Goal: Find contact information: Find contact information

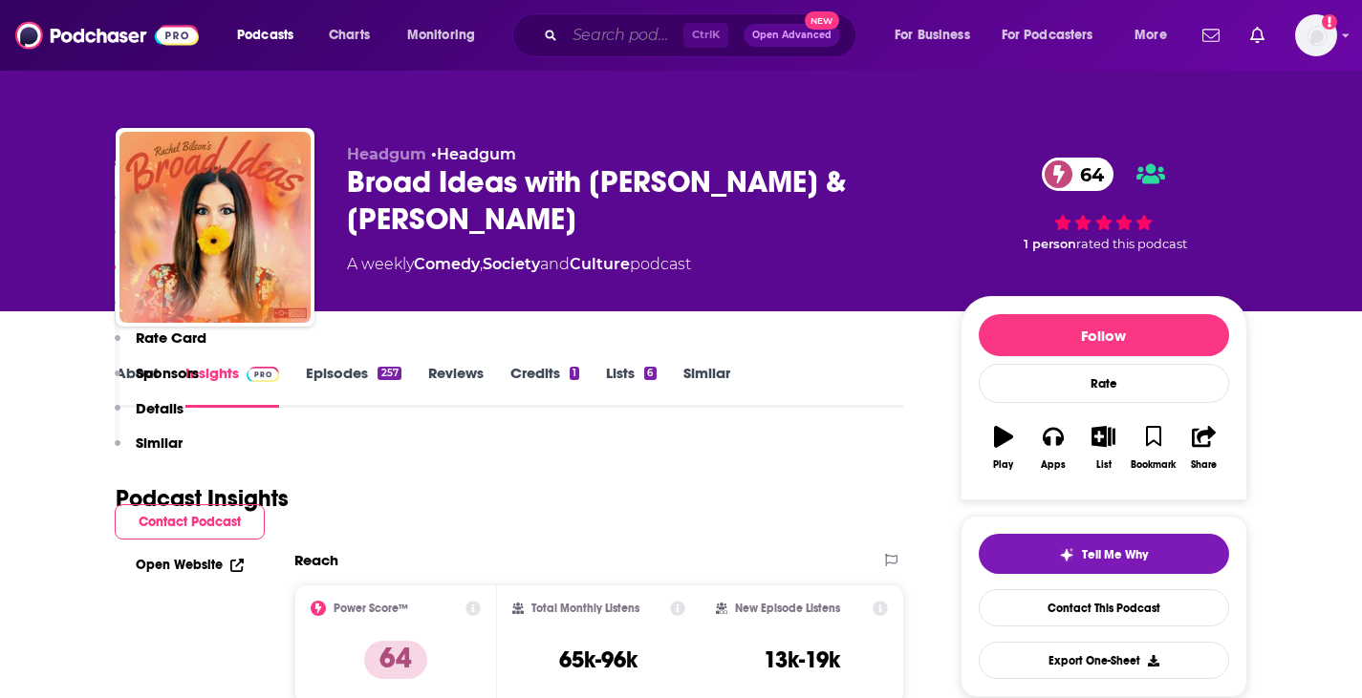
scroll to position [1957, 0]
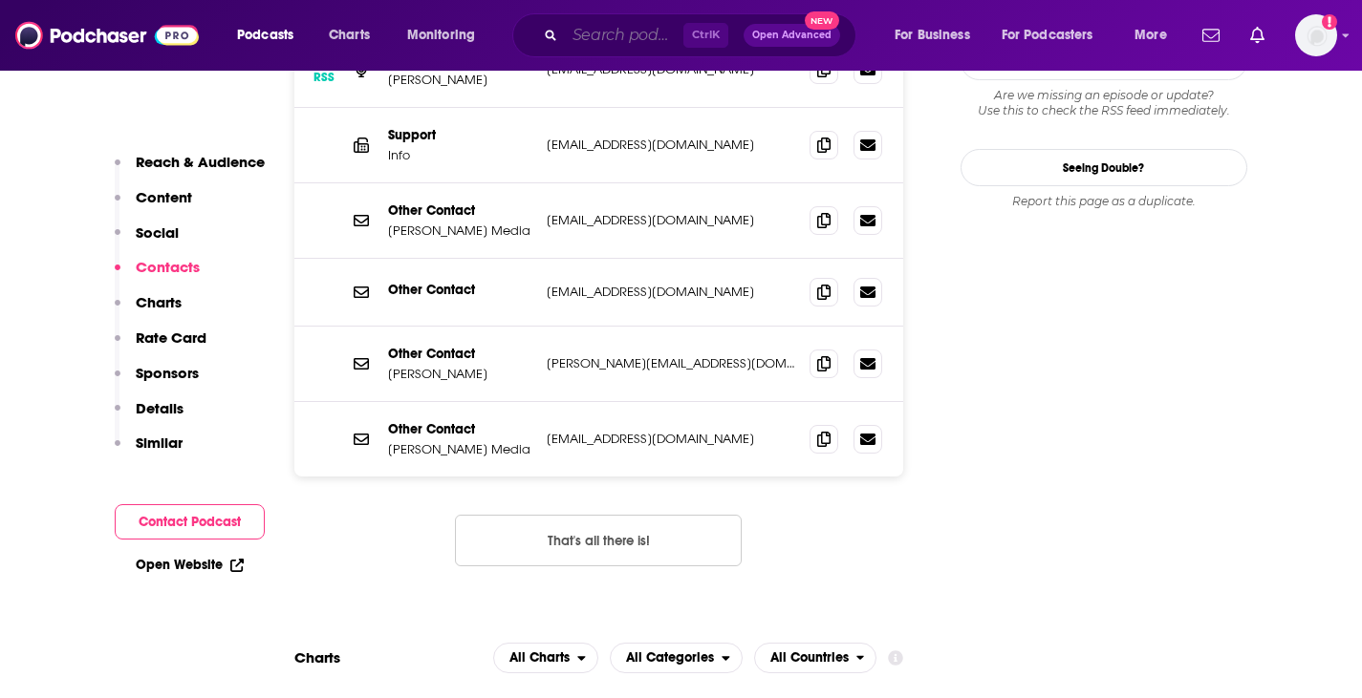
click at [624, 38] on input "Search podcasts, credits, & more..." at bounding box center [624, 35] width 118 height 31
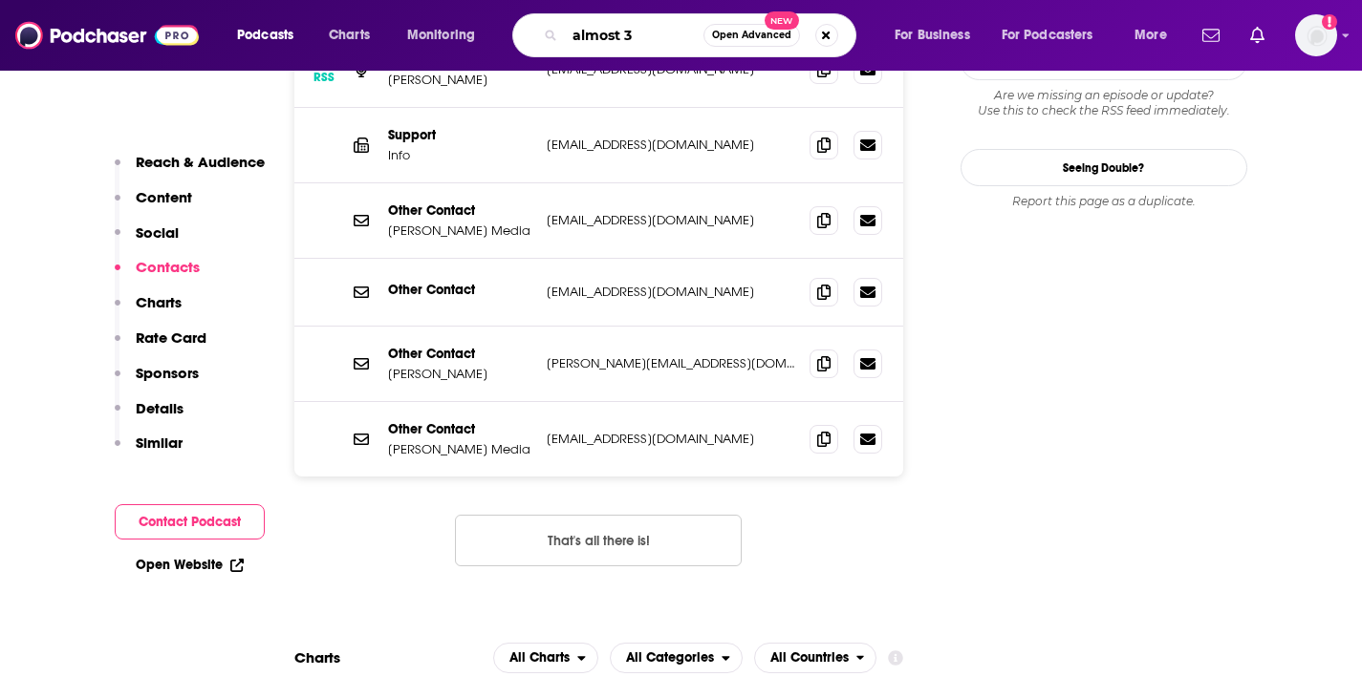
type input "almost 30"
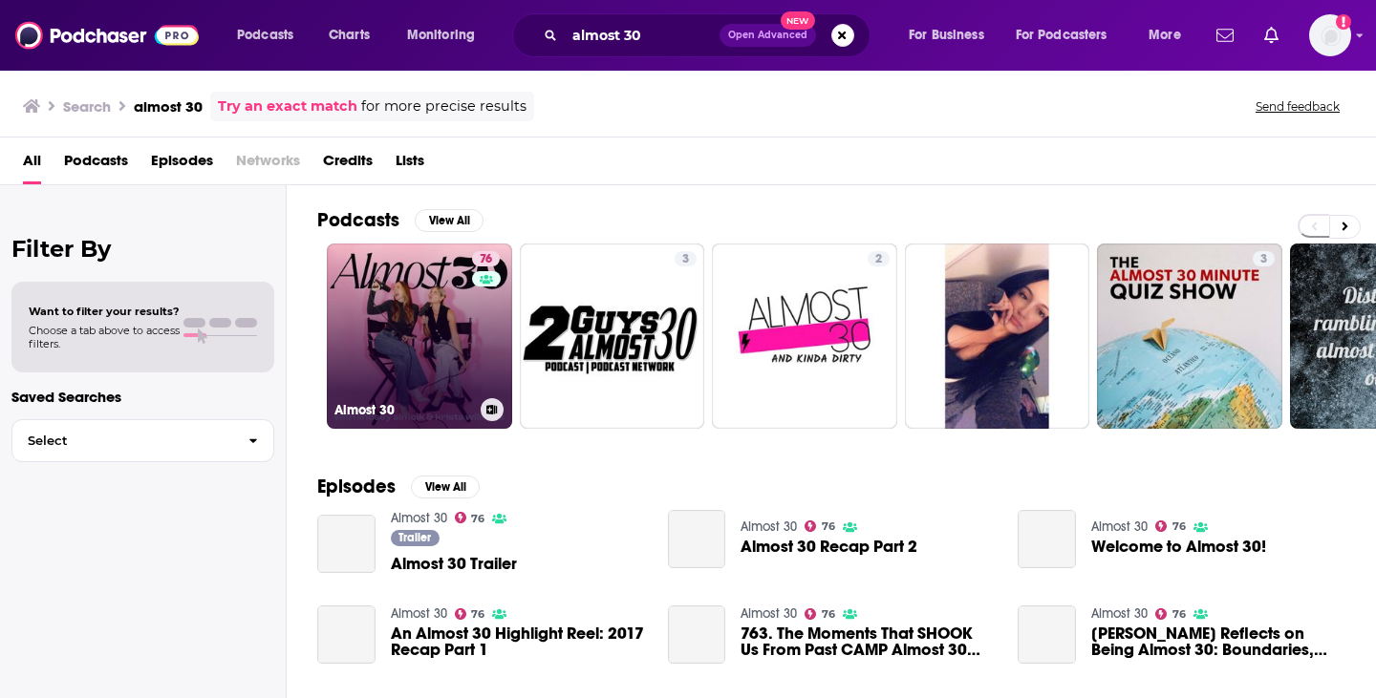
click at [439, 314] on link "76 Almost 30" at bounding box center [419, 336] width 185 height 185
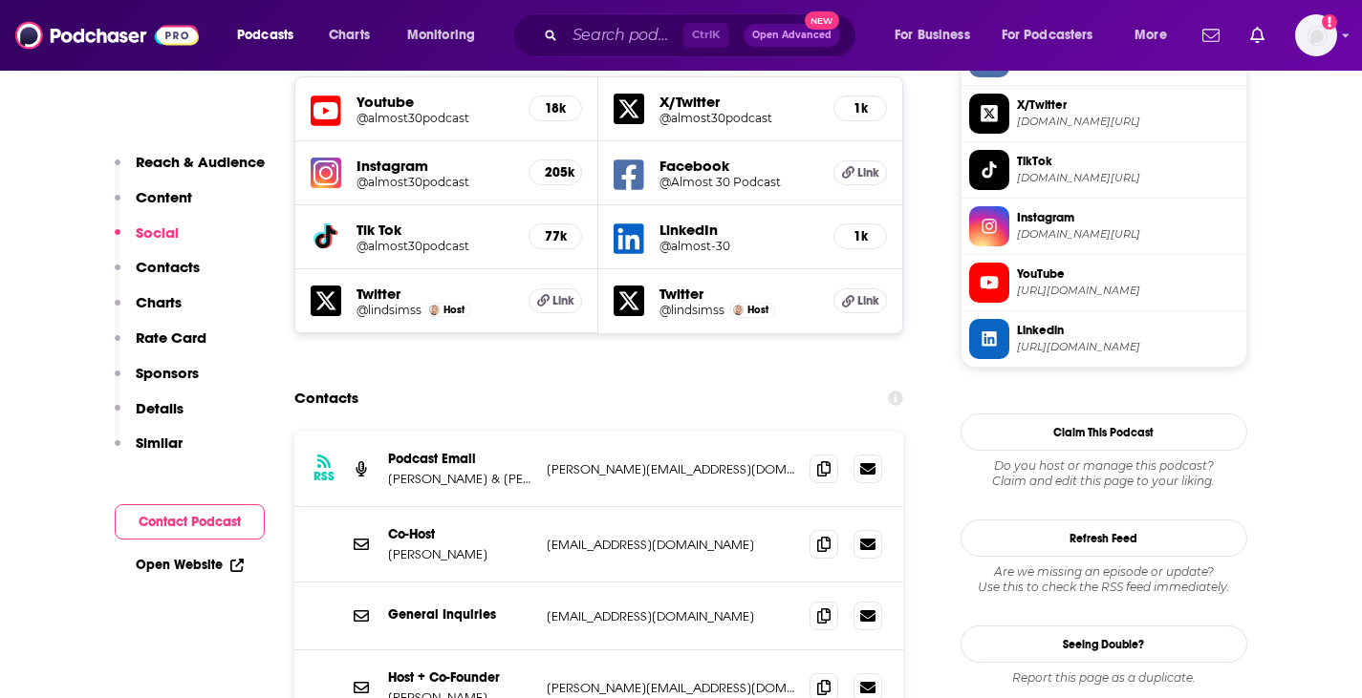
scroll to position [1720, 0]
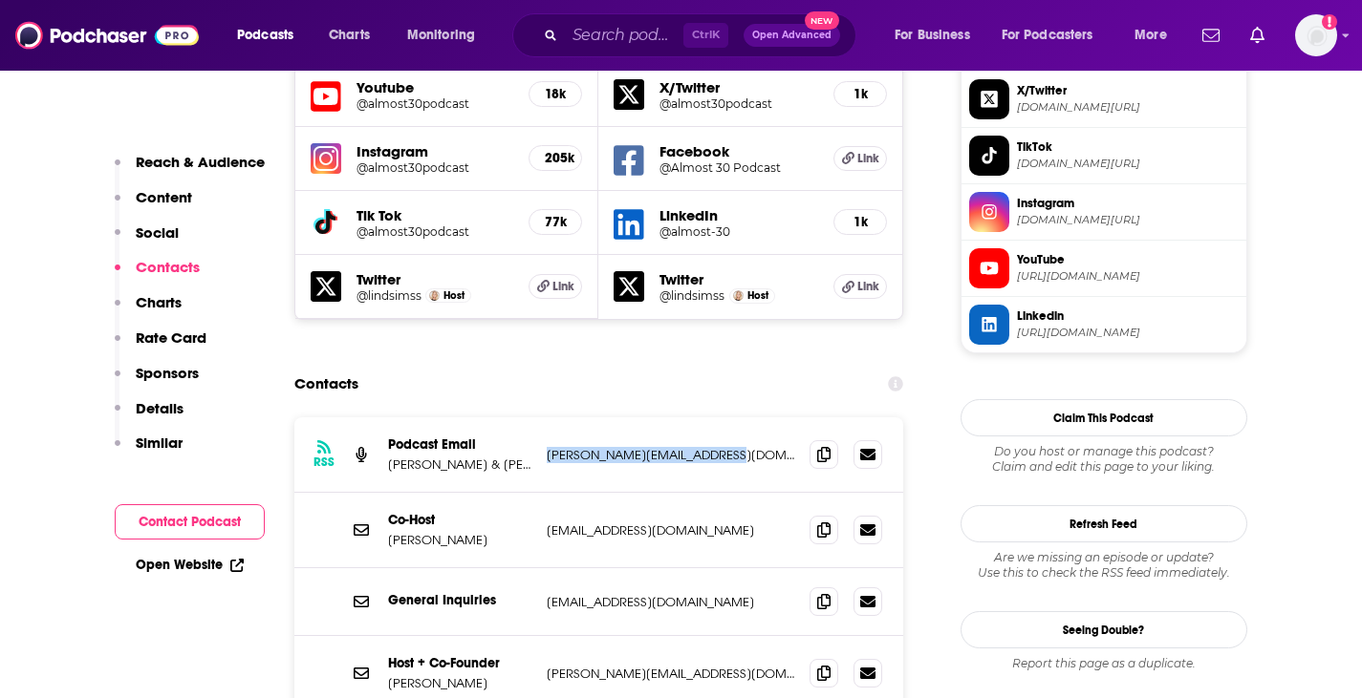
drag, startPoint x: 747, startPoint y: 357, endPoint x: 546, endPoint y: 360, distance: 201.6
click at [547, 447] on p "[PERSON_NAME][EMAIL_ADDRESS][DOMAIN_NAME]" at bounding box center [671, 455] width 248 height 16
click at [743, 366] on section "Contacts RSS Podcast Email [PERSON_NAME] & Lindsey Simcik [EMAIL_ADDRESS][DOMAI…" at bounding box center [599, 644] width 610 height 557
drag, startPoint x: 751, startPoint y: 364, endPoint x: 544, endPoint y: 358, distance: 207.4
click at [544, 418] on div "RSS Podcast Email [PERSON_NAME] & Lindsey Simcik [EMAIL_ADDRESS][DOMAIN_NAME] […" at bounding box center [599, 455] width 610 height 75
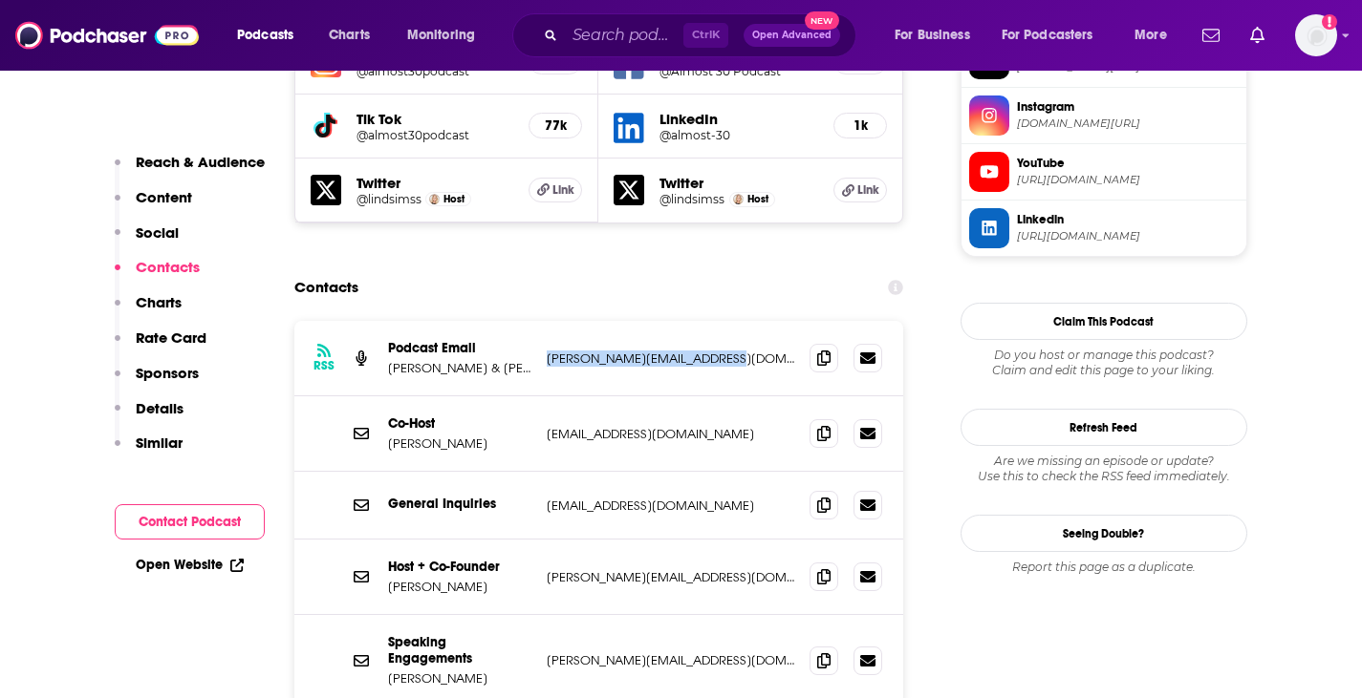
scroll to position [1815, 0]
click at [730, 322] on div "RSS Podcast Email [PERSON_NAME] & Lindsey Simcik [EMAIL_ADDRESS][DOMAIN_NAME] […" at bounding box center [599, 359] width 610 height 75
drag, startPoint x: 740, startPoint y: 258, endPoint x: 542, endPoint y: 248, distance: 198.0
click at [542, 322] on div "RSS Podcast Email [PERSON_NAME] & Lindsey Simcik [EMAIL_ADDRESS][DOMAIN_NAME] […" at bounding box center [599, 359] width 610 height 75
copy p "[PERSON_NAME][EMAIL_ADDRESS][DOMAIN_NAME]"
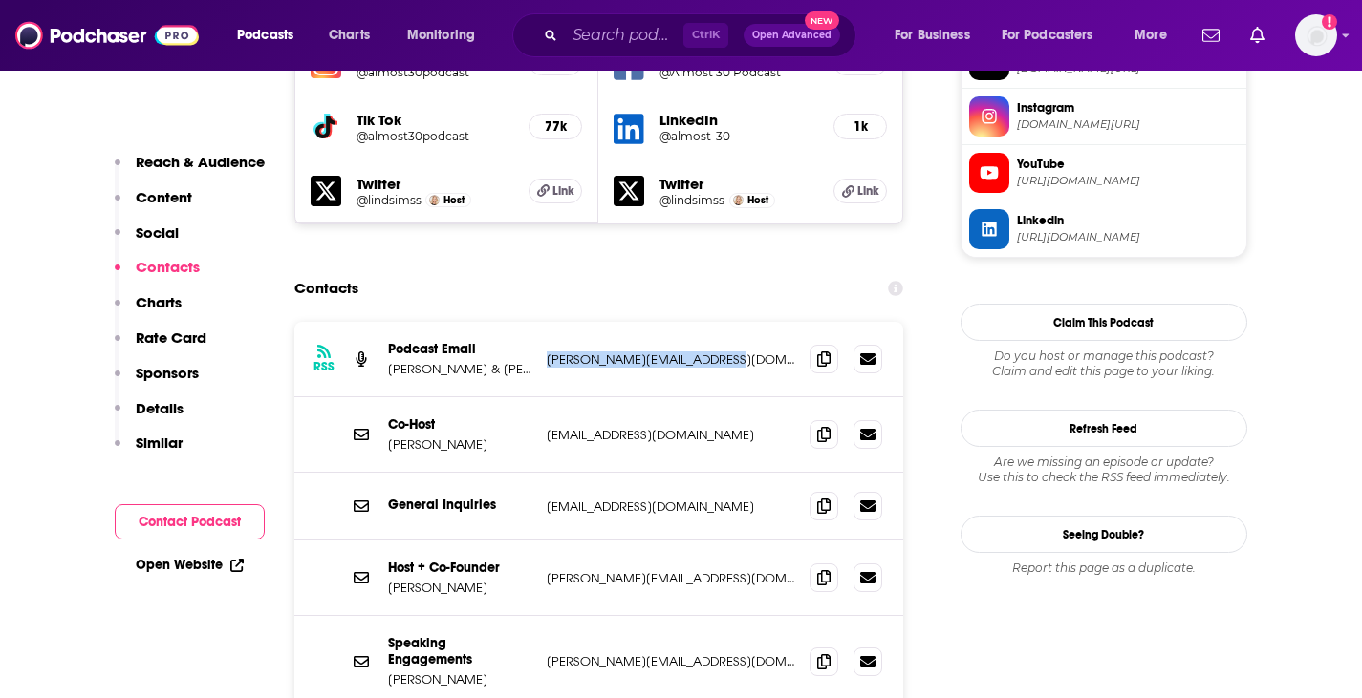
drag, startPoint x: 444, startPoint y: 348, endPoint x: 381, endPoint y: 348, distance: 63.1
click at [381, 397] on div "Co-Host [PERSON_NAME] [EMAIL_ADDRESS][DOMAIN_NAME] [EMAIL_ADDRESS][DOMAIN_NAME]" at bounding box center [599, 434] width 610 height 75
copy p "[PERSON_NAME]"
click at [686, 427] on p "[EMAIL_ADDRESS][DOMAIN_NAME]" at bounding box center [671, 435] width 248 height 16
drag, startPoint x: 728, startPoint y: 260, endPoint x: 547, endPoint y: 260, distance: 181.5
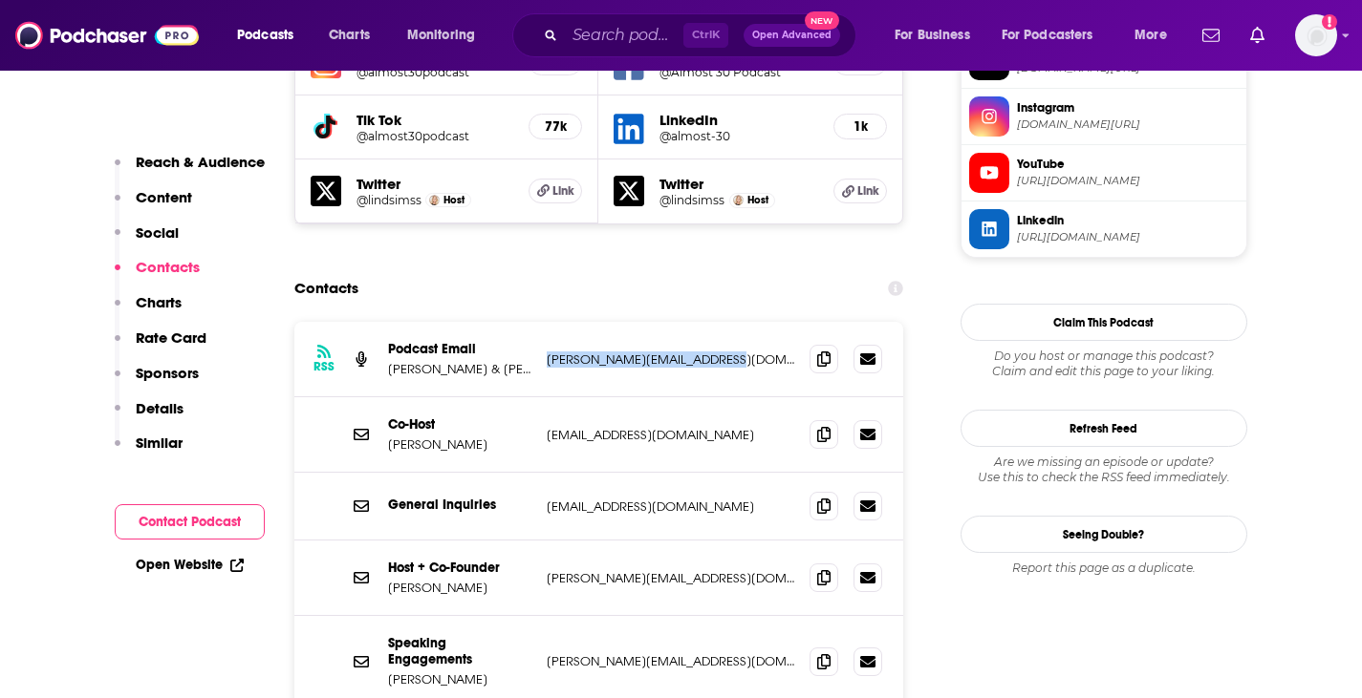
click at [547, 352] on p "[PERSON_NAME][EMAIL_ADDRESS][DOMAIN_NAME]" at bounding box center [671, 360] width 248 height 16
copy p "[PERSON_NAME][EMAIL_ADDRESS][DOMAIN_NAME]"
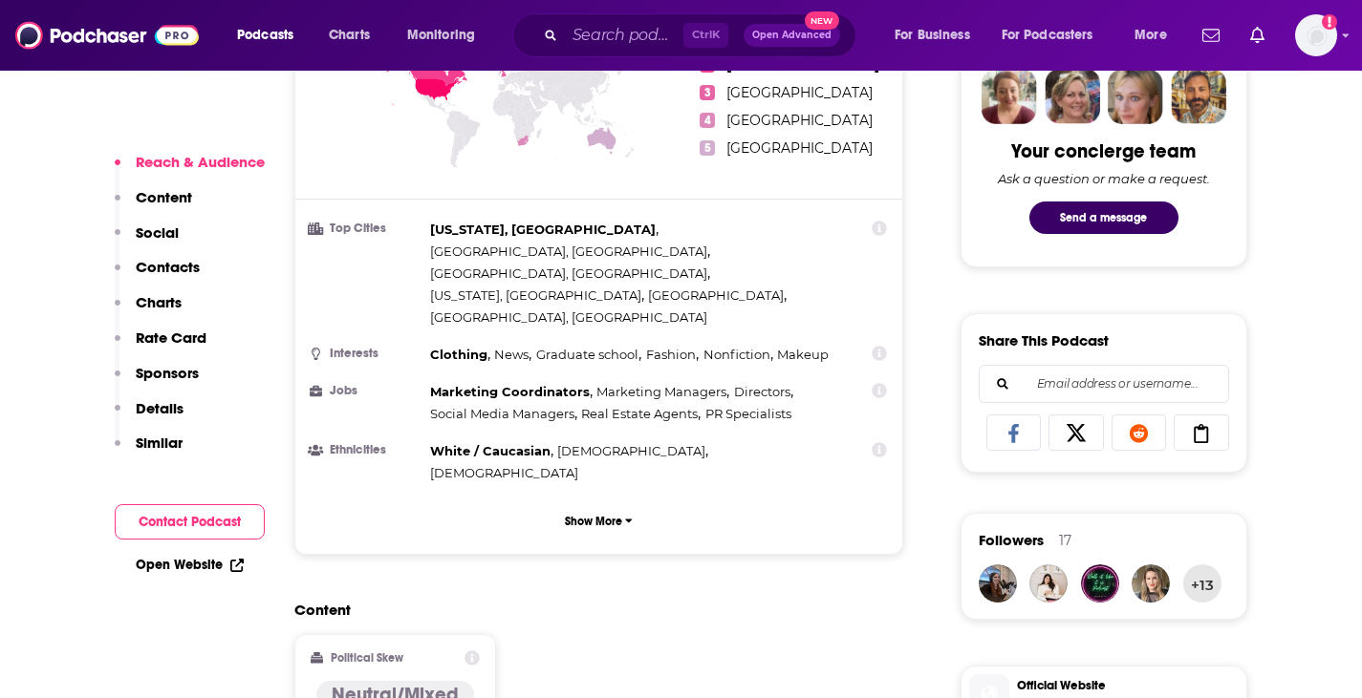
scroll to position [1051, 0]
